Goal: Task Accomplishment & Management: Manage account settings

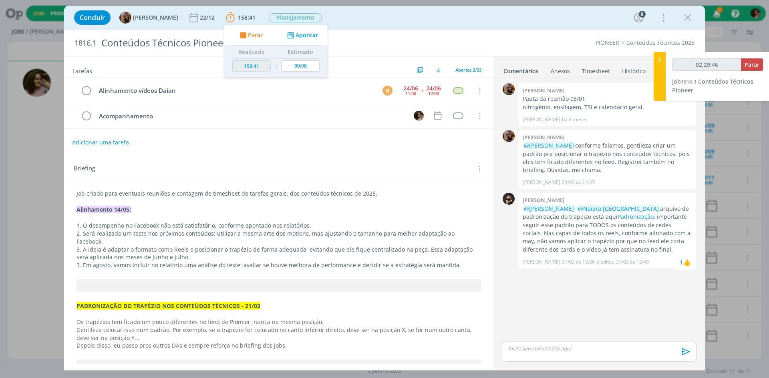
type input "02:29:47"
click at [747, 64] on span "Parar" at bounding box center [751, 65] width 15 height 8
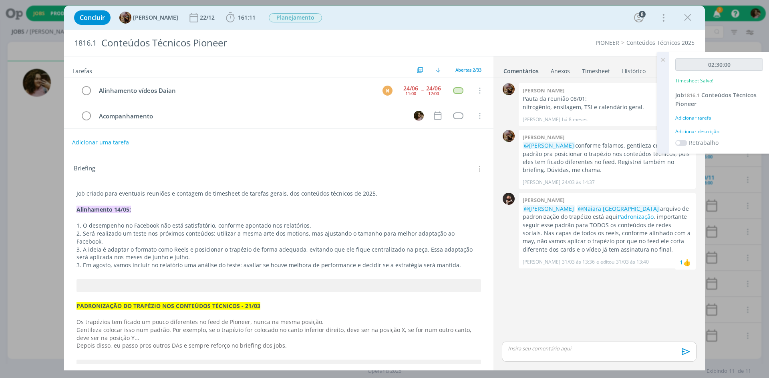
click at [663, 61] on icon at bounding box center [662, 60] width 14 height 16
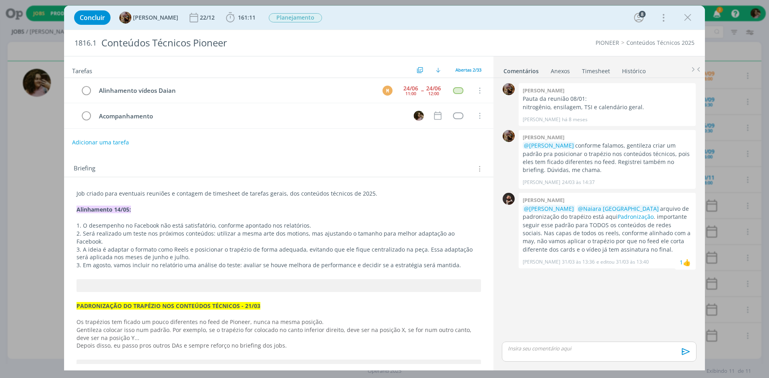
click at [607, 70] on link "Timesheet" at bounding box center [595, 70] width 29 height 12
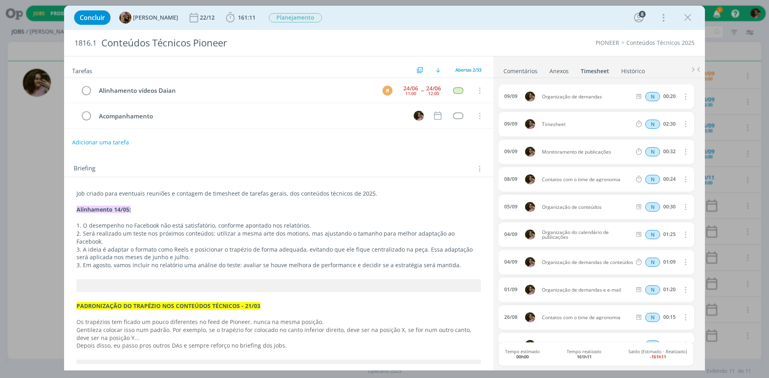
click at [681, 125] on icon "dialog" at bounding box center [684, 124] width 9 height 10
click at [649, 152] on link "Editar" at bounding box center [661, 151] width 63 height 13
click at [662, 126] on input "02:30" at bounding box center [668, 124] width 17 height 9
type input "01:10"
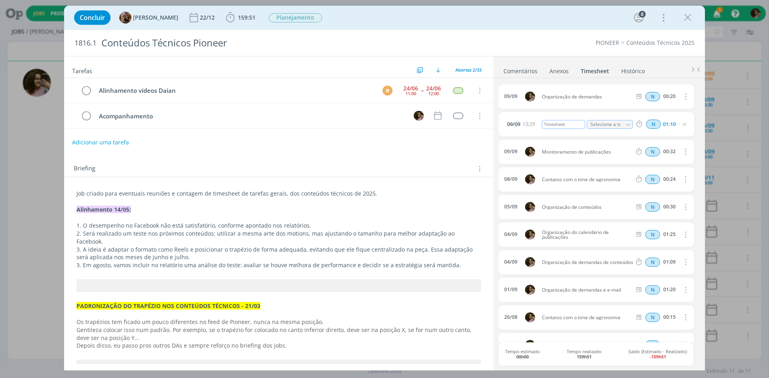
click at [561, 124] on div "Timesheet" at bounding box center [563, 124] width 43 height 9
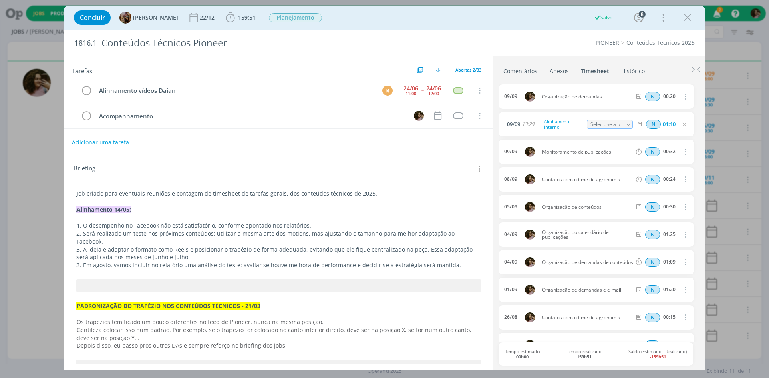
click at [531, 66] on link "Comentários" at bounding box center [520, 70] width 35 height 12
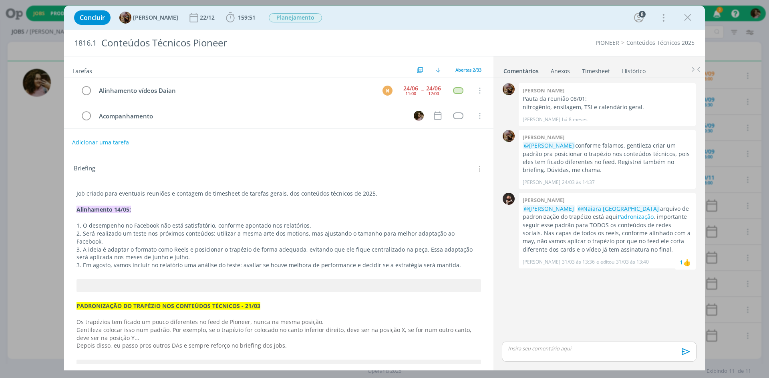
click at [565, 70] on div "Anexos 0" at bounding box center [559, 71] width 19 height 8
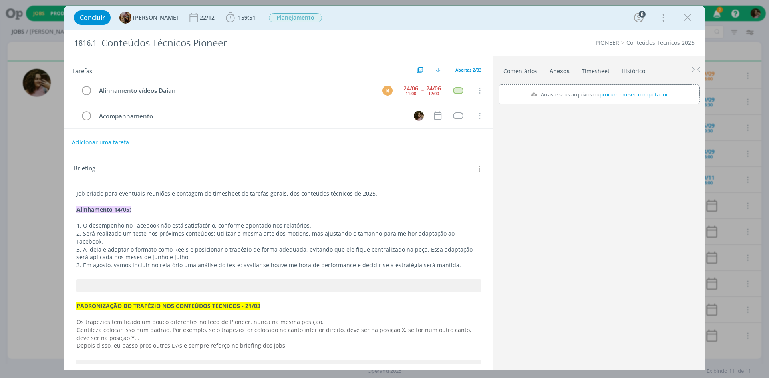
click at [630, 70] on link "Histórico" at bounding box center [633, 70] width 24 height 12
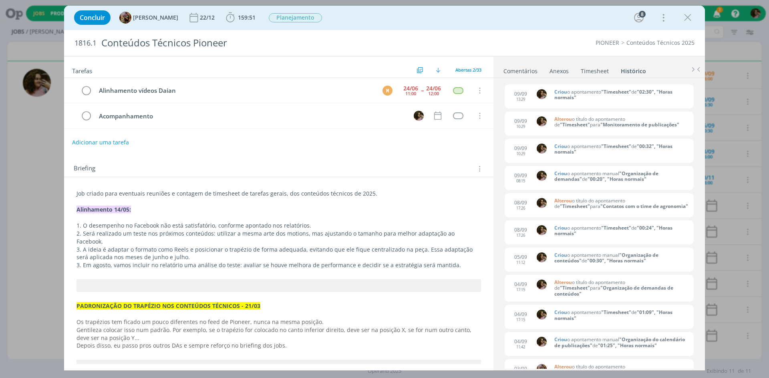
click at [602, 78] on ul "Comentários Anexos 0 Timesheet Histórico" at bounding box center [598, 67] width 211 height 22
click at [600, 74] on link "Timesheet" at bounding box center [594, 70] width 29 height 12
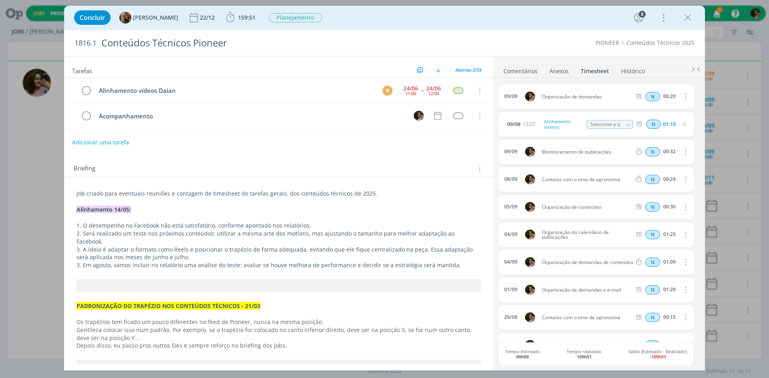
click at [683, 124] on icon "dialog" at bounding box center [684, 124] width 6 height 6
click at [689, 16] on icon "dialog" at bounding box center [687, 18] width 12 height 12
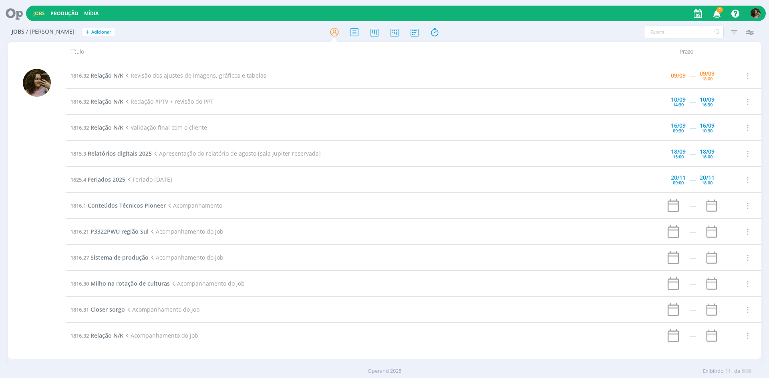
click at [718, 15] on div at bounding box center [384, 189] width 769 height 378
click at [718, 15] on icon "button" at bounding box center [717, 13] width 14 height 14
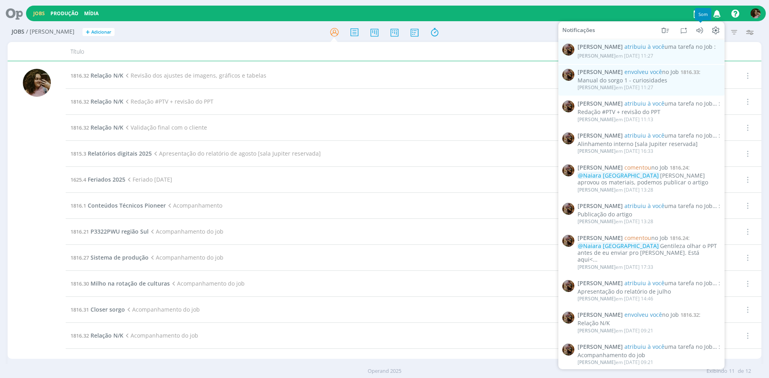
click at [716, 14] on icon "button" at bounding box center [717, 13] width 14 height 14
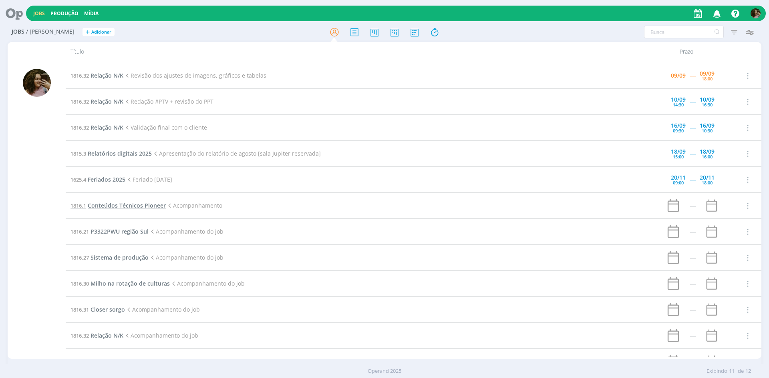
click at [111, 205] on span "Conteúdos Técnicos Pioneer" at bounding box center [127, 206] width 78 height 8
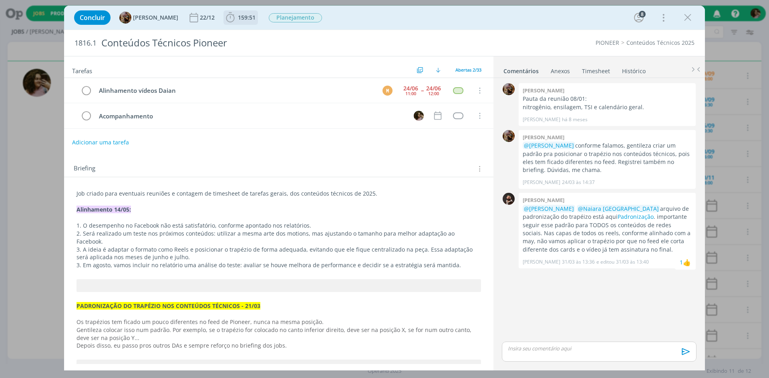
click at [255, 14] on span "159:51" at bounding box center [247, 18] width 18 height 8
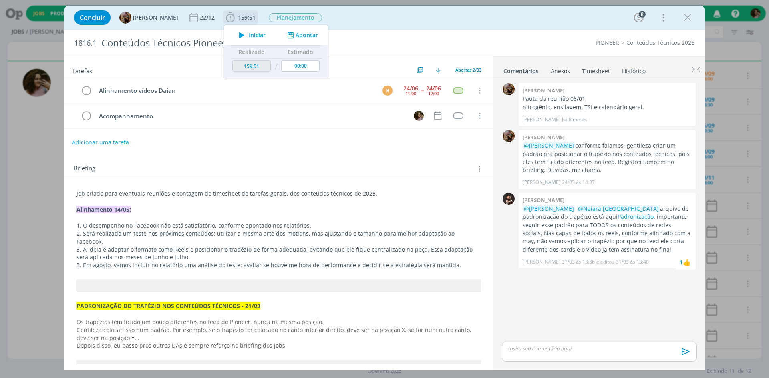
click at [255, 40] on button "Iniciar" at bounding box center [250, 35] width 32 height 11
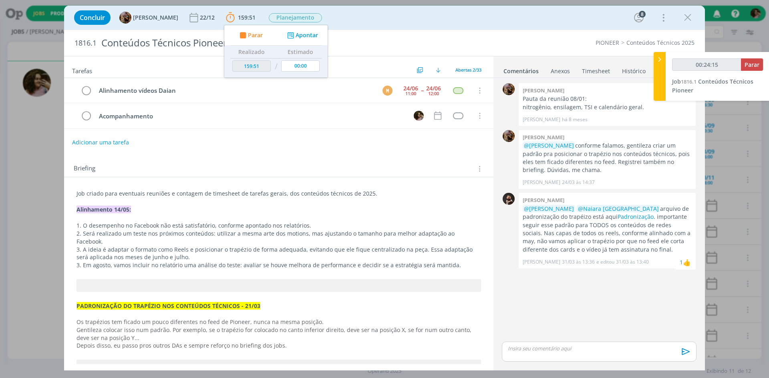
type input "00:25:15"
